Goal: Book appointment/travel/reservation

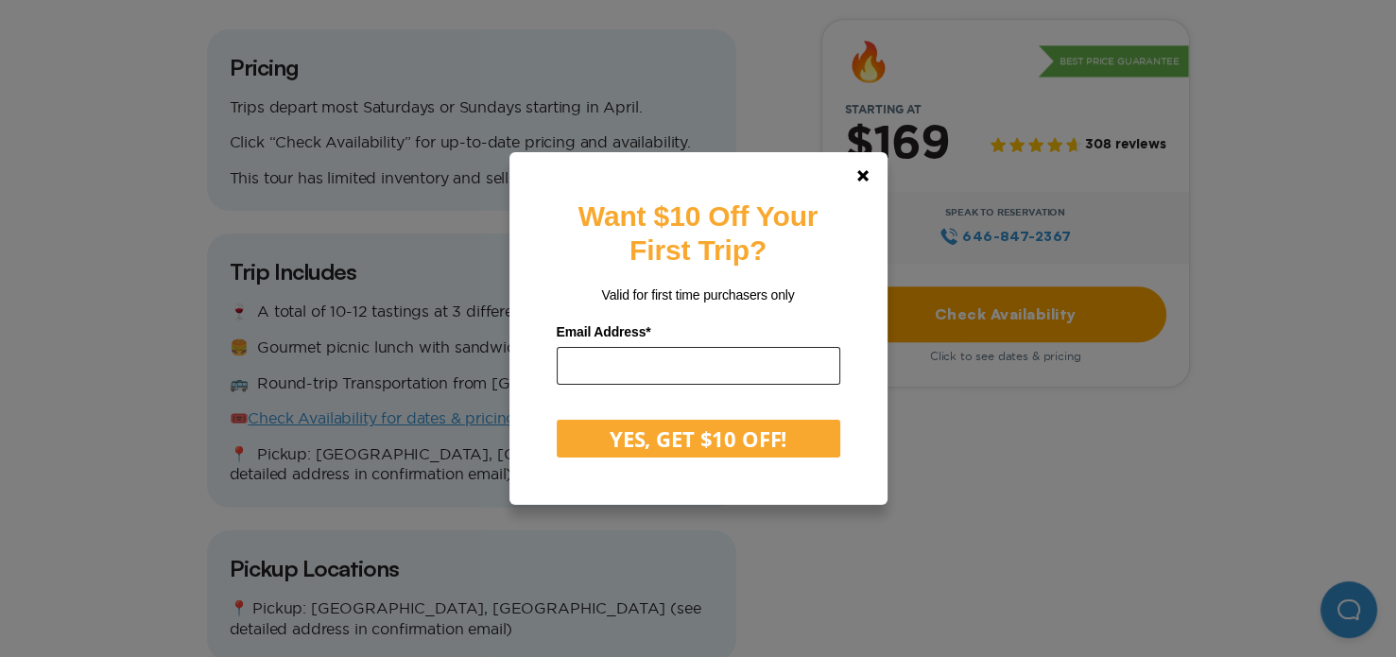
click at [754, 363] on input "email" at bounding box center [699, 366] width 284 height 38
type input "**********"
click at [557, 420] on button "YES, GET $10 OFF!" at bounding box center [699, 439] width 284 height 38
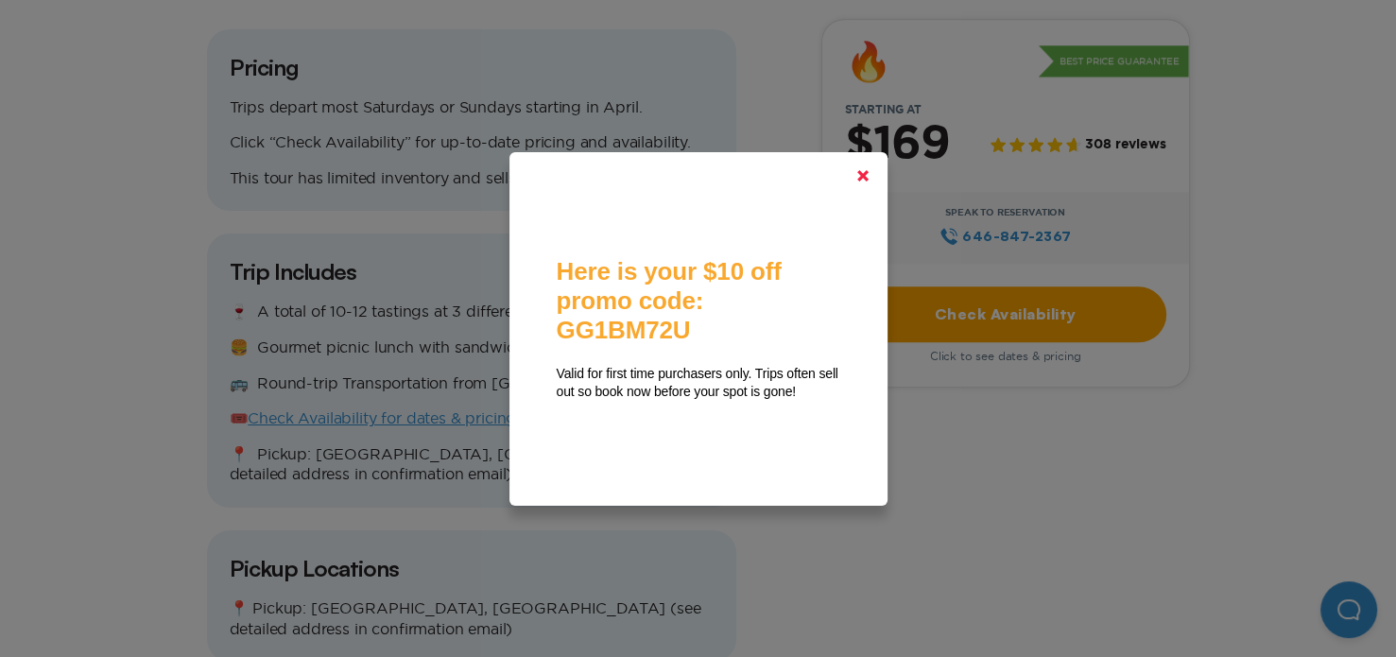
click at [869, 170] on icon at bounding box center [863, 175] width 11 height 11
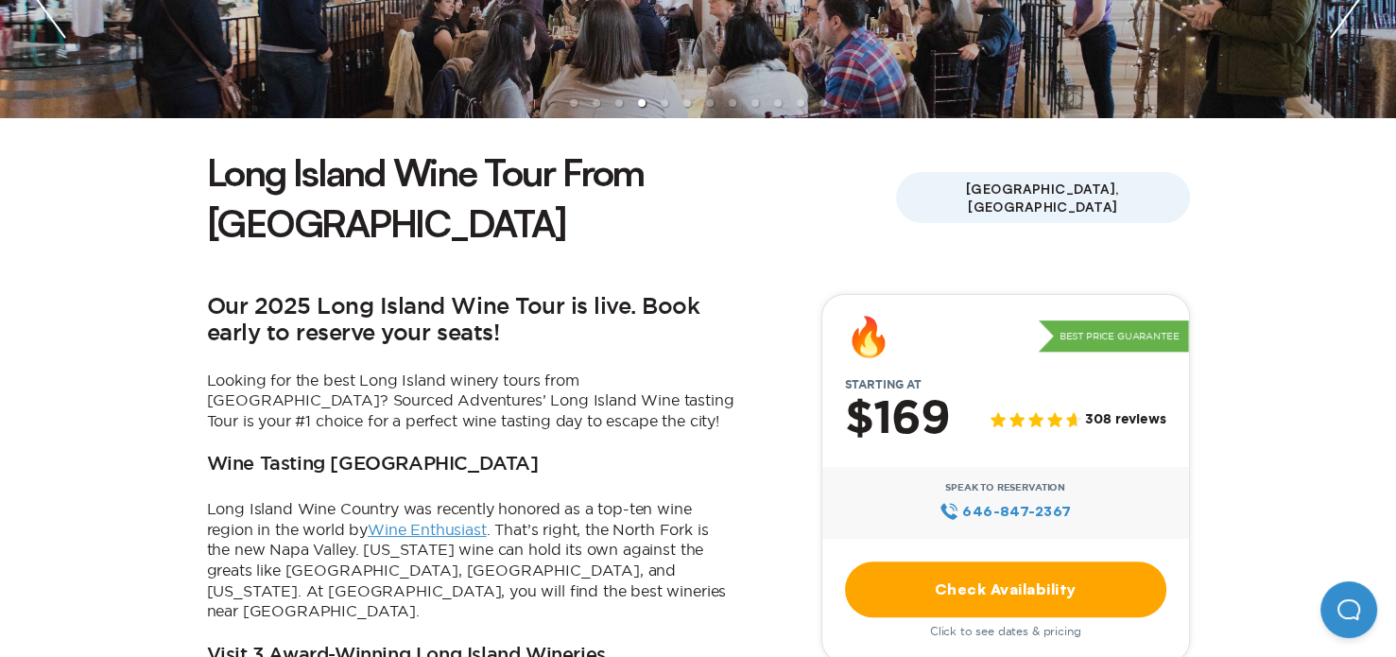
scroll to position [756, 0]
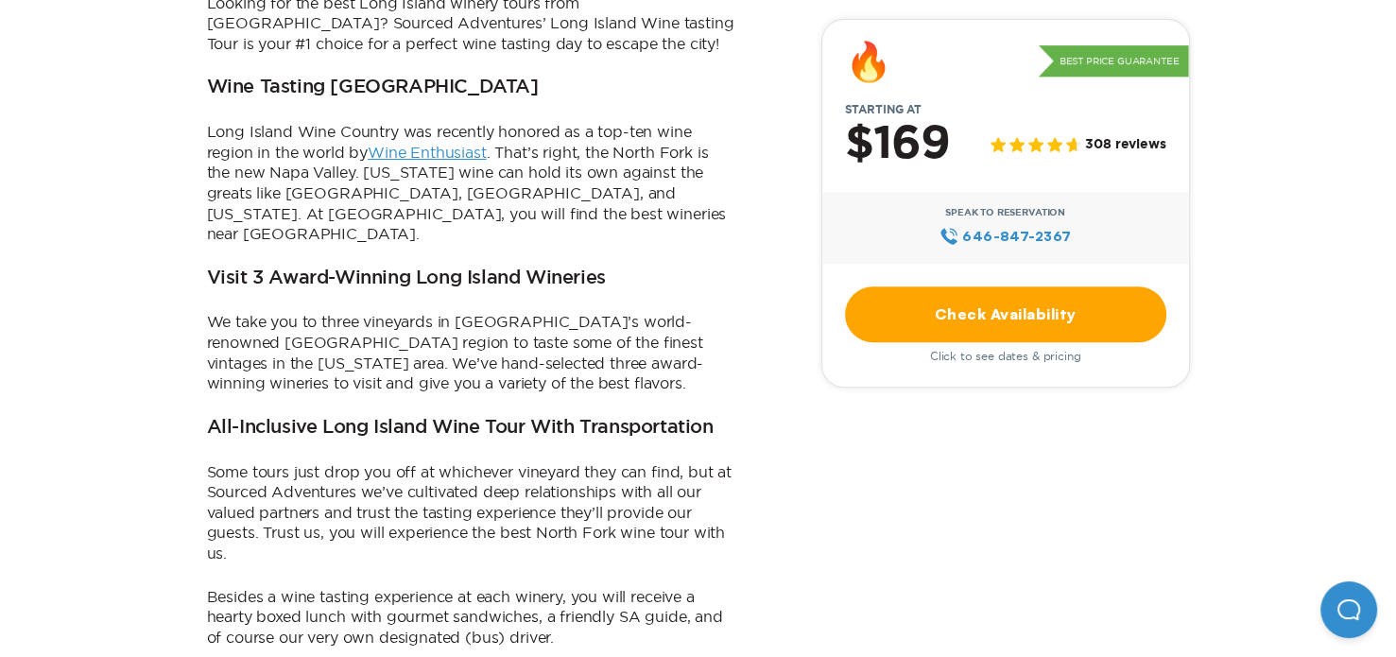
click at [984, 303] on link "Check Availability" at bounding box center [1005, 314] width 321 height 56
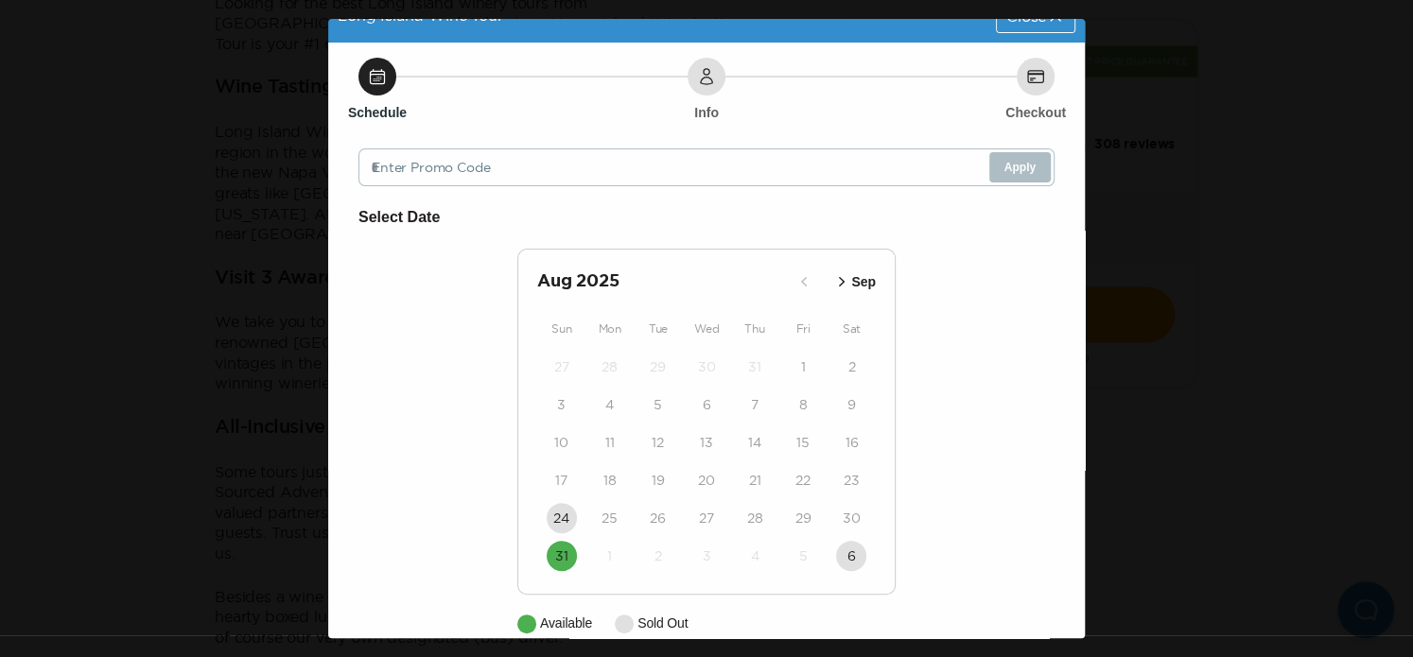
scroll to position [58, 0]
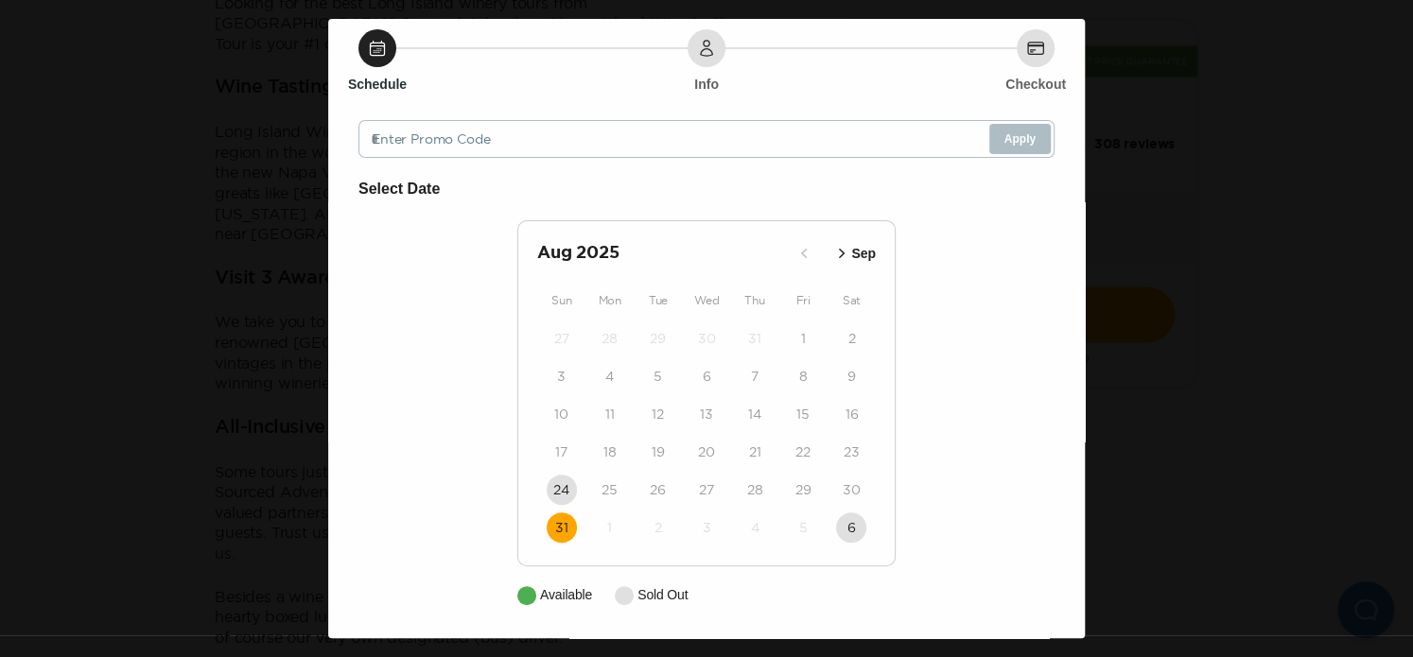
click at [562, 521] on button "31" at bounding box center [561, 527] width 30 height 30
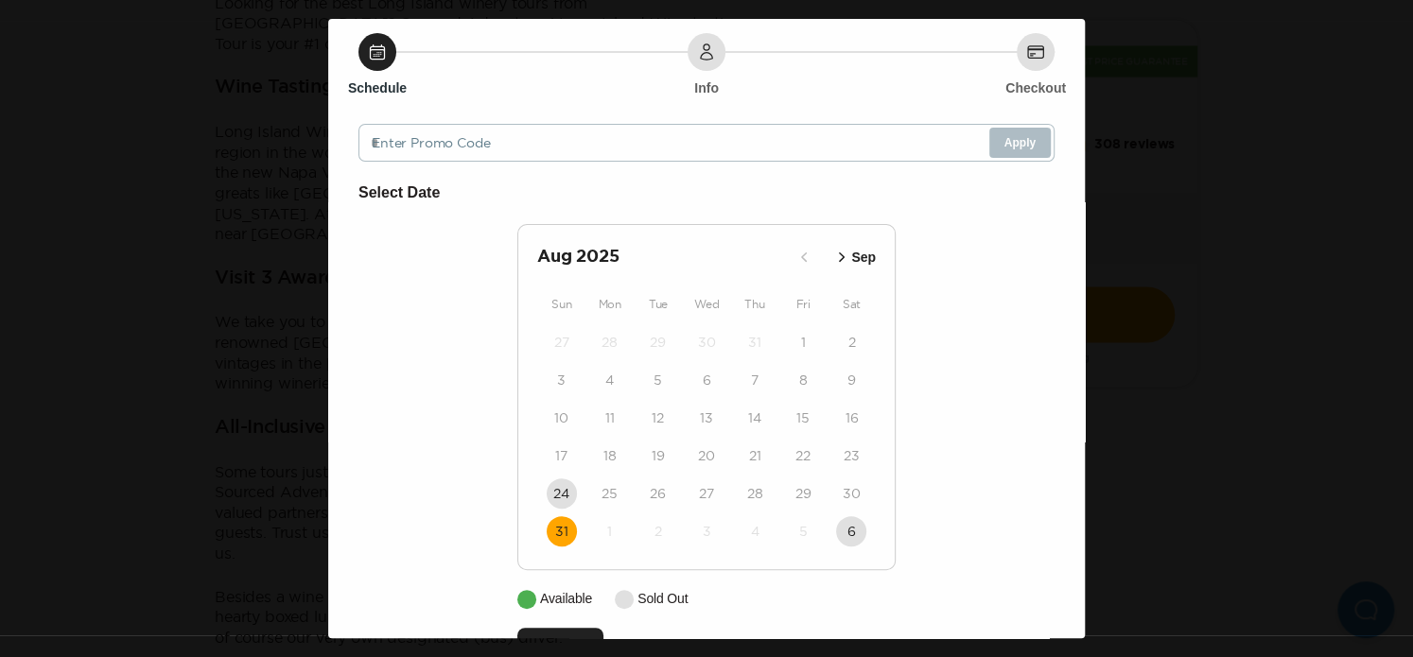
scroll to position [114, 0]
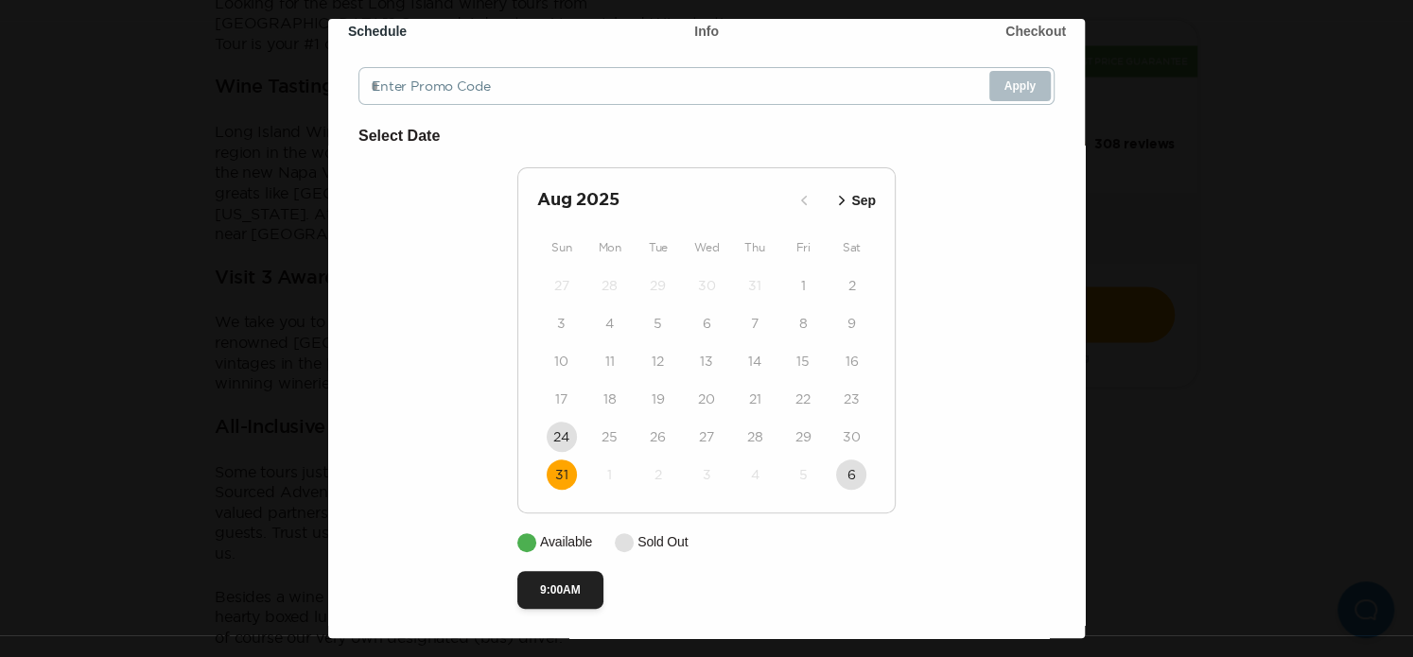
click at [987, 321] on div "Select Date [DATE] Sep Sun Mon Tue Wed Thu Fri Sat 27 28 29 30 31 1 2 3 4 5 6 7…" at bounding box center [706, 366] width 696 height 485
click at [552, 532] on p "Available" at bounding box center [566, 542] width 52 height 20
click at [832, 193] on icon "button" at bounding box center [841, 200] width 19 height 19
